Goal: Participate in discussion: Engage in conversation with other users on a specific topic

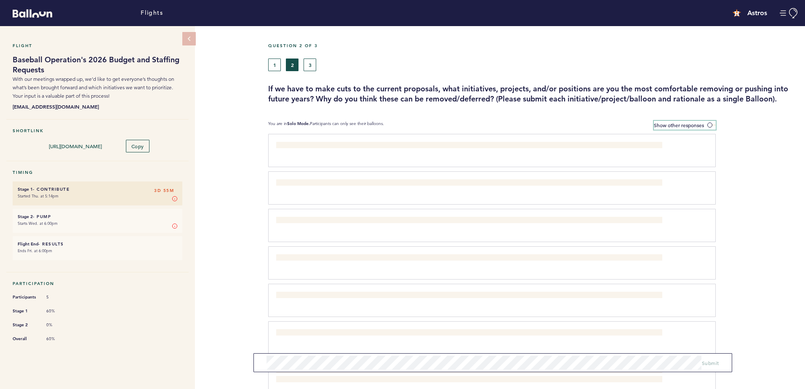
click at [711, 126] on span at bounding box center [711, 125] width 8 height 3
click at [0, 0] on input "Show other responses" at bounding box center [0, 0] width 0 height 0
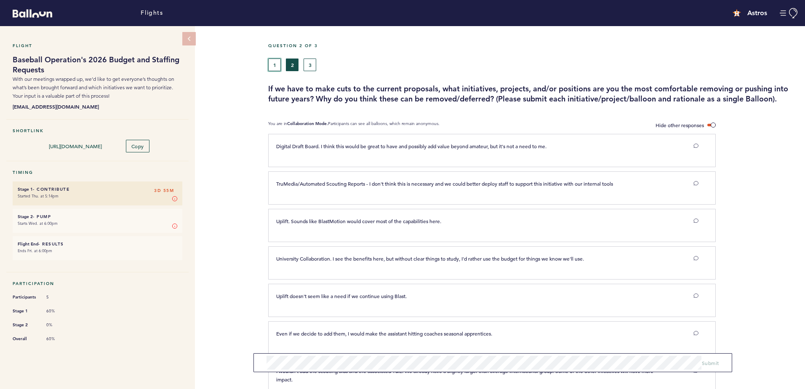
click at [278, 61] on button "1" at bounding box center [274, 64] width 13 height 13
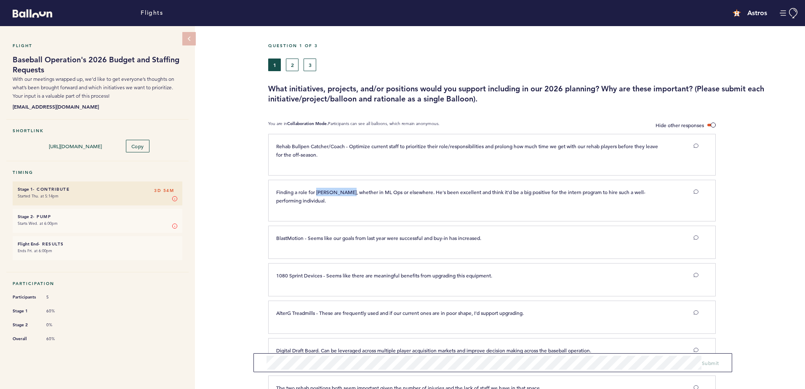
drag, startPoint x: 317, startPoint y: 188, endPoint x: 349, endPoint y: 186, distance: 32.1
click at [349, 186] on div "Finding a role for [PERSON_NAME], whether in ML Ops or elsewhere. He's been exc…" at bounding box center [491, 201] width 447 height 42
drag, startPoint x: 349, startPoint y: 186, endPoint x: 342, endPoint y: 198, distance: 13.8
click at [342, 198] on p "Finding a role for [PERSON_NAME], whether in ML Ops or elsewhere. He's been exc…" at bounding box center [468, 196] width 385 height 17
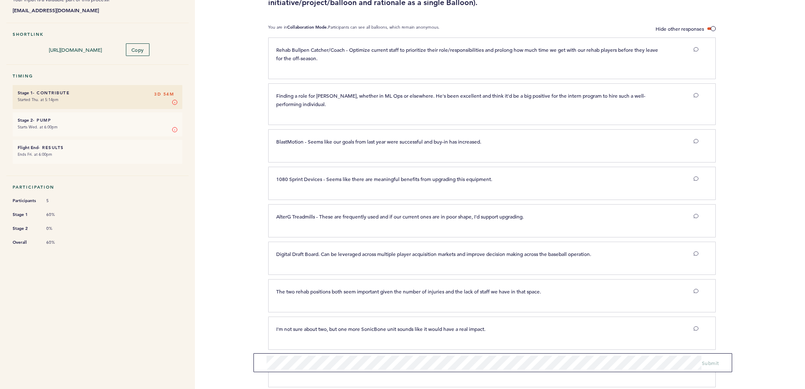
scroll to position [140, 0]
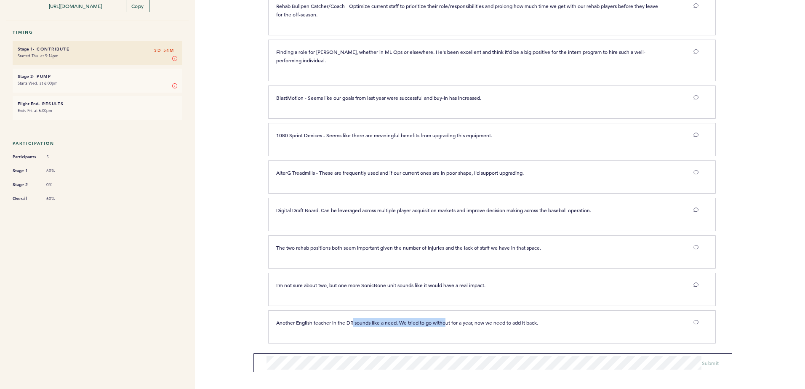
drag, startPoint x: 353, startPoint y: 321, endPoint x: 450, endPoint y: 332, distance: 97.0
click at [450, 332] on div "Another English teacher in the DR sounds like a need. We tried to go without fo…" at bounding box center [491, 326] width 447 height 33
click at [418, 331] on div "Another English teacher in the DR sounds like a need. We tried to go without fo…" at bounding box center [487, 325] width 434 height 15
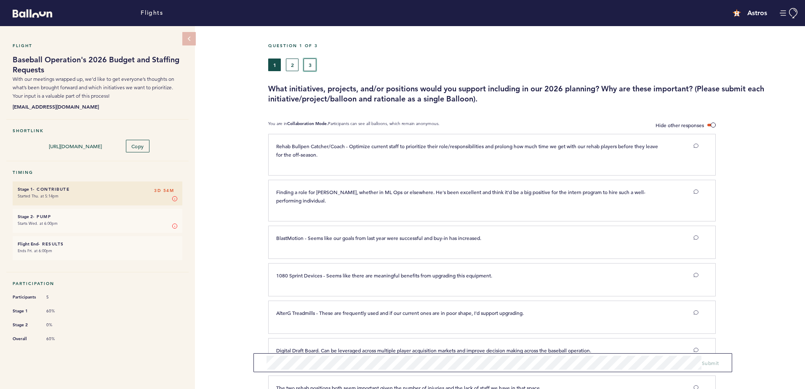
click at [313, 66] on button "3" at bounding box center [309, 64] width 13 height 13
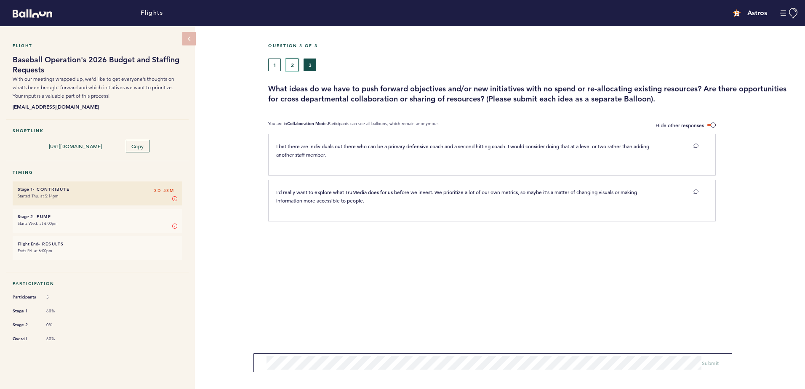
click at [295, 66] on button "2" at bounding box center [292, 64] width 13 height 13
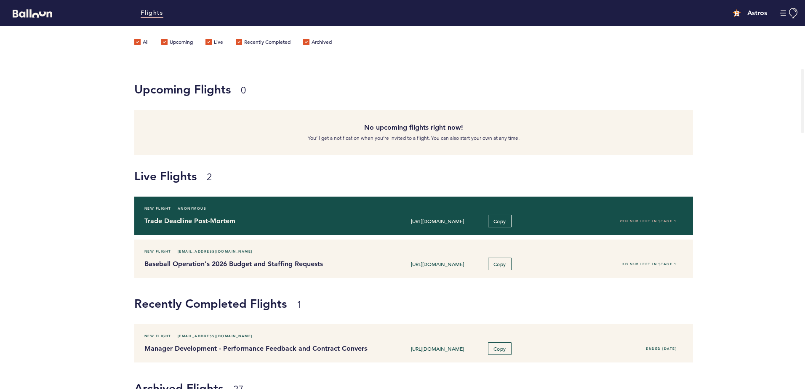
click at [299, 226] on h4 "Trade Deadline Post-Mortem" at bounding box center [252, 221] width 217 height 10
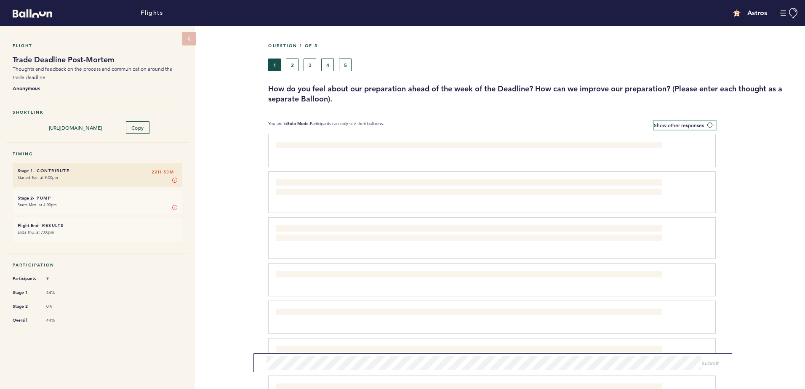
click at [711, 124] on span at bounding box center [711, 125] width 8 height 3
click at [0, 0] on input "Show other responses" at bounding box center [0, 0] width 0 height 0
